Goal: Information Seeking & Learning: Learn about a topic

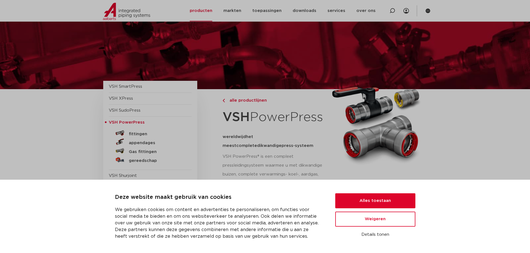
scroll to position [28, 0]
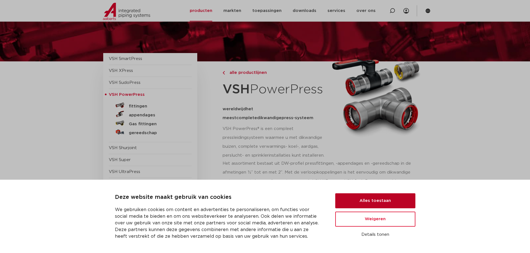
click at [376, 205] on button "Alles toestaan" at bounding box center [375, 201] width 80 height 15
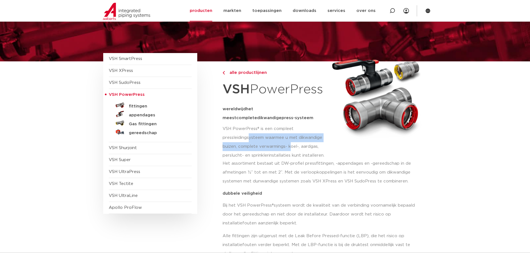
drag, startPoint x: 252, startPoint y: 134, endPoint x: 292, endPoint y: 146, distance: 41.3
click at [292, 146] on p "VSH PowerPress® is een compleet pressleidingsysteem waarmee u met dikwandige bu…" at bounding box center [274, 143] width 104 height 36
click at [277, 151] on p "VSH PowerPress® is een compleet pressleidingsysteem waarmee u met dikwandige bu…" at bounding box center [274, 143] width 104 height 36
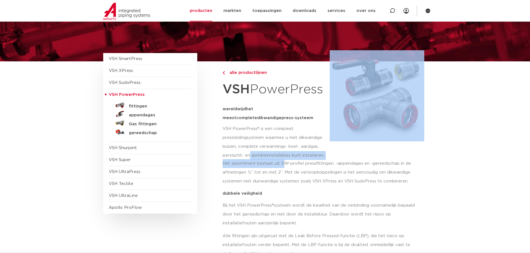
drag, startPoint x: 249, startPoint y: 153, endPoint x: 283, endPoint y: 160, distance: 34.5
click at [283, 160] on p "Het assortiment bestaat uit DW-profiel pressfittingen, -appendages en -gereedsc…" at bounding box center [322, 172] width 201 height 27
click at [260, 159] on p "VSH PowerPress® is een compleet pressleidingsysteem waarmee u met dikwandige bu…" at bounding box center [274, 143] width 104 height 36
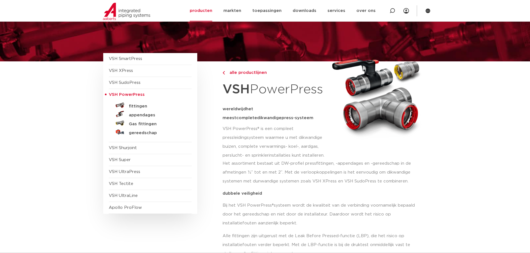
click at [245, 156] on p "VSH PowerPress® is een compleet pressleidingsysteem waarmee u met dikwandige bu…" at bounding box center [274, 143] width 104 height 36
drag, startPoint x: 285, startPoint y: 155, endPoint x: 312, endPoint y: 157, distance: 27.0
click at [312, 157] on p "VSH PowerPress® is een compleet pressleidingsysteem waarmee u met dikwandige bu…" at bounding box center [274, 143] width 104 height 36
drag, startPoint x: 291, startPoint y: 160, endPoint x: 274, endPoint y: 161, distance: 17.0
click at [288, 161] on p "Het assortiment bestaat uit DW-profiel pressfittingen, -appendages en -gereedsc…" at bounding box center [322, 172] width 201 height 27
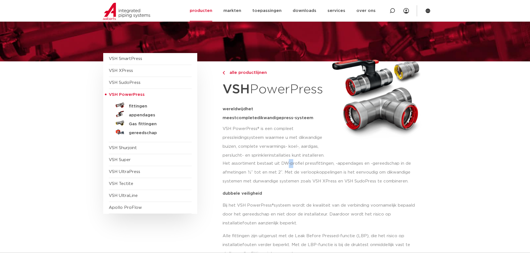
drag, startPoint x: 215, startPoint y: 162, endPoint x: 342, endPoint y: 162, distance: 127.4
click at [343, 162] on p "Het assortiment bestaat uit DW-profiel pressfittingen, -appendages en -gereedsc…" at bounding box center [322, 172] width 201 height 27
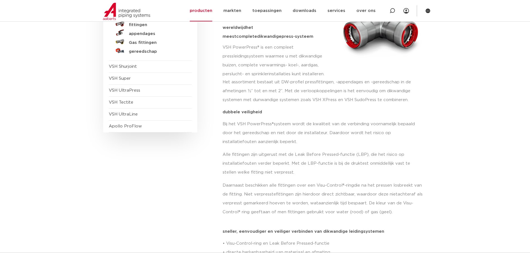
scroll to position [111, 0]
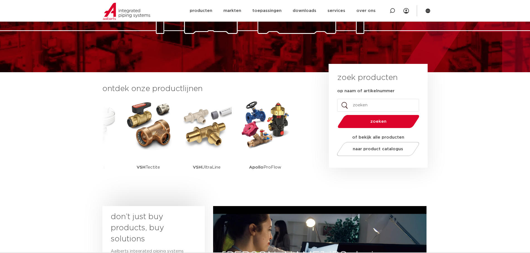
click at [380, 122] on span "zoeken" at bounding box center [378, 122] width 53 height 4
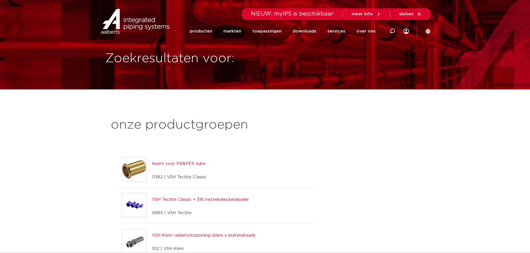
drag, startPoint x: 0, startPoint y: 0, endPoint x: 164, endPoint y: 130, distance: 209.6
